Goal: Information Seeking & Learning: Learn about a topic

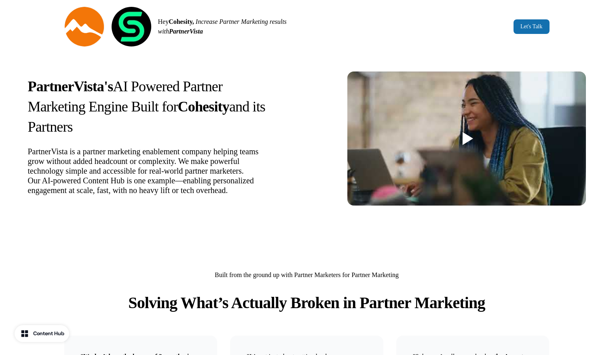
scroll to position [15, 0]
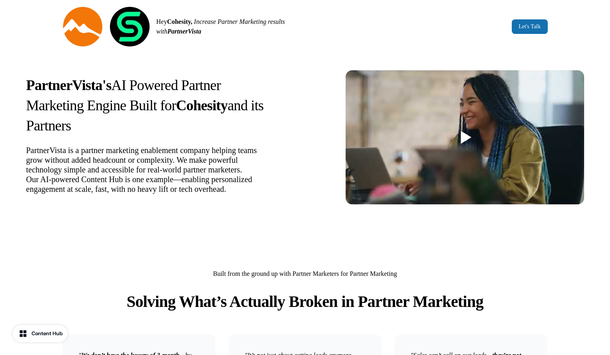
click at [33, 334] on div "Content Hub" at bounding box center [47, 334] width 31 height 8
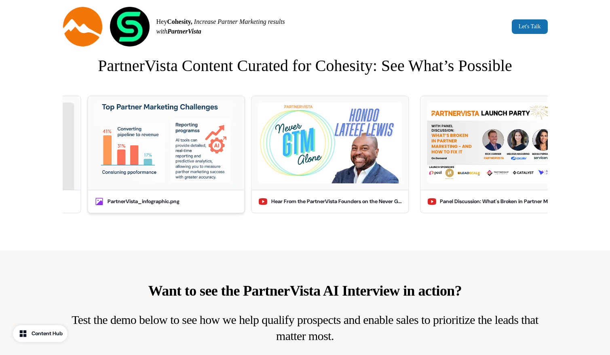
scroll to position [1653, 0]
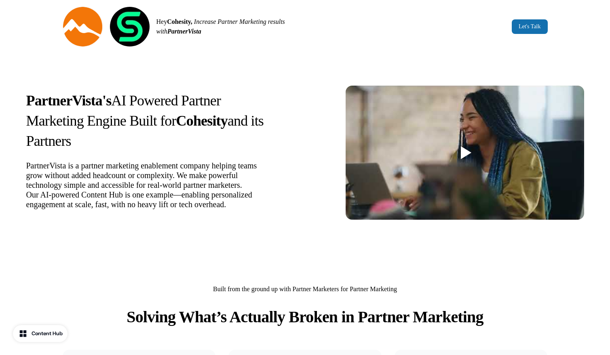
click at [469, 154] on div at bounding box center [466, 152] width 11 height 13
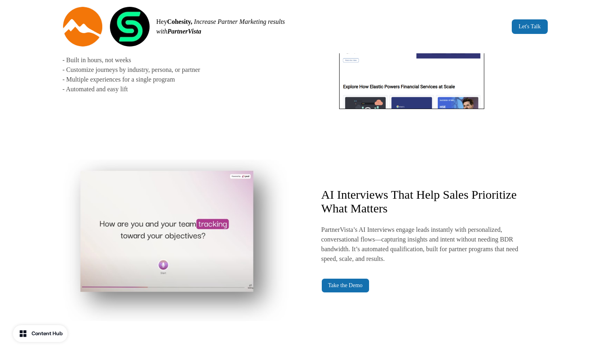
scroll to position [918, 0]
click at [182, 266] on img at bounding box center [176, 241] width 226 height 162
click at [246, 298] on img at bounding box center [176, 241] width 226 height 162
click at [327, 293] on link "Take the Demo" at bounding box center [345, 286] width 48 height 15
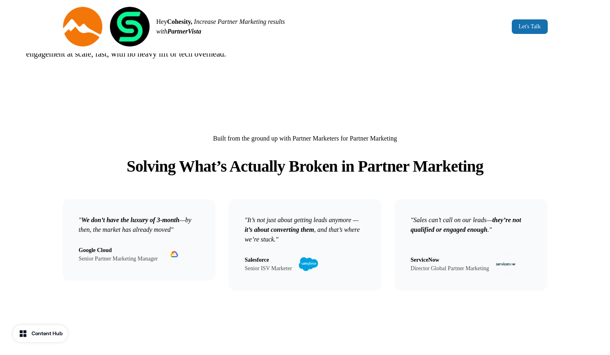
scroll to position [0, 0]
